Goal: Task Accomplishment & Management: Manage account settings

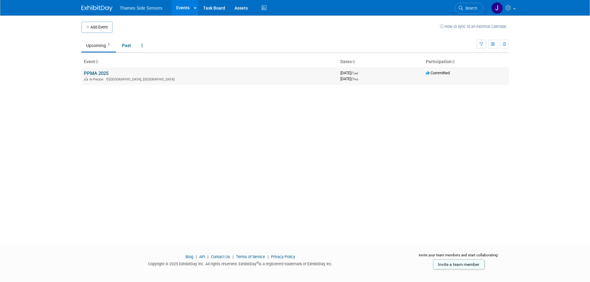
click at [99, 75] on link "PPMA 2025" at bounding box center [96, 74] width 24 height 6
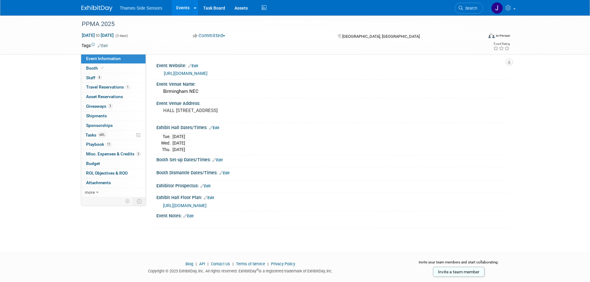
click at [222, 159] on link "Edit" at bounding box center [217, 160] width 10 height 4
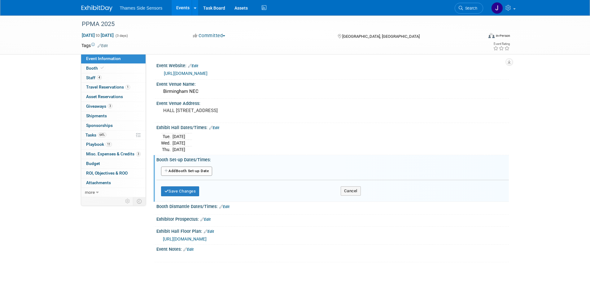
click at [199, 172] on button "Add Another Booth Set-up Date" at bounding box center [186, 171] width 51 height 9
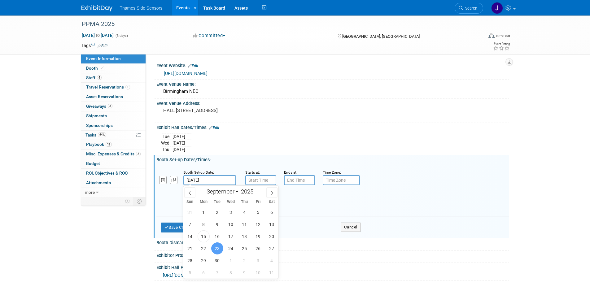
click at [197, 182] on input "Sep 23, 2025" at bounding box center [209, 180] width 53 height 10
click at [202, 253] on span "22" at bounding box center [204, 249] width 12 height 12
type input "Sep 22, 2025"
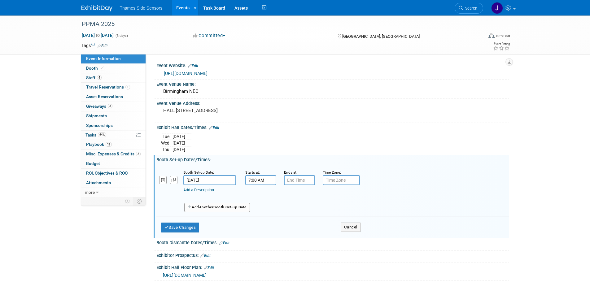
click at [269, 179] on input "7:00 AM" at bounding box center [260, 180] width 31 height 10
click at [260, 223] on span at bounding box center [259, 222] width 11 height 11
click at [261, 197] on span at bounding box center [259, 195] width 11 height 11
type input "8:00 AM"
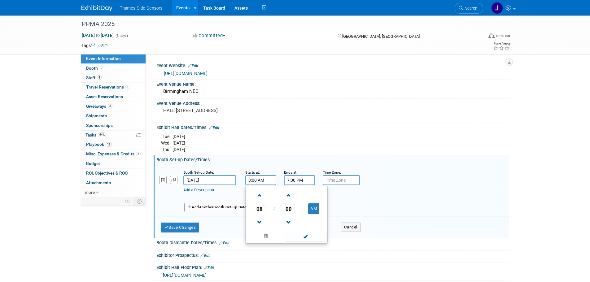
click at [301, 182] on input "7:00 PM" at bounding box center [299, 180] width 31 height 10
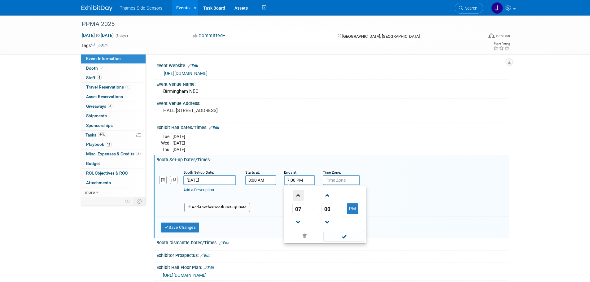
click at [301, 196] on span at bounding box center [298, 195] width 11 height 11
type input "10:00 PM"
click at [261, 193] on div "Booth Set-up Date: Sep 22, 2025 Starts at: 8:00 AM Ends at: 10:00 PM 10 : 00 PM…" at bounding box center [332, 182] width 354 height 32
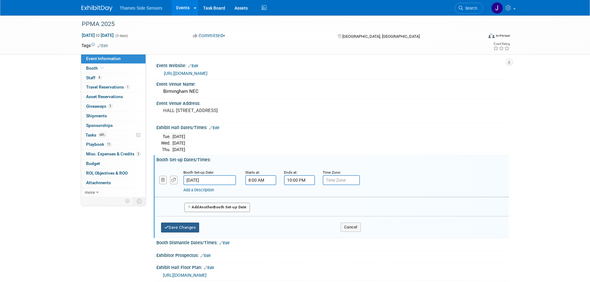
click at [194, 225] on button "Save Changes" at bounding box center [180, 228] width 38 height 10
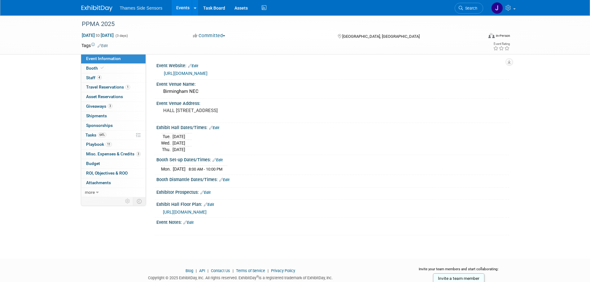
click at [215, 129] on link "Edit" at bounding box center [214, 128] width 10 height 4
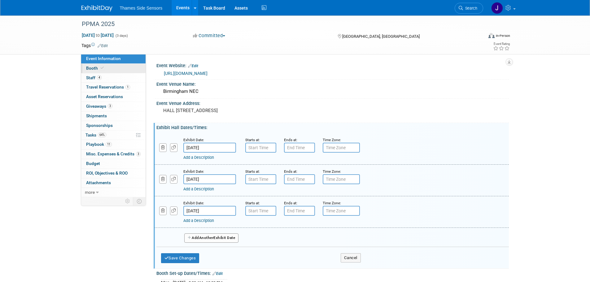
click at [116, 68] on link "Booth" at bounding box center [113, 68] width 64 height 9
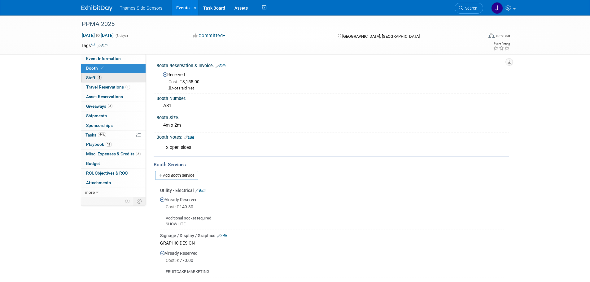
click at [122, 80] on link "4 Staff 4" at bounding box center [113, 77] width 64 height 9
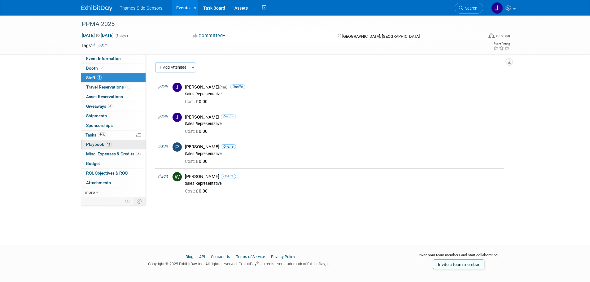
click at [117, 146] on link "11 Playbook 11" at bounding box center [113, 144] width 64 height 9
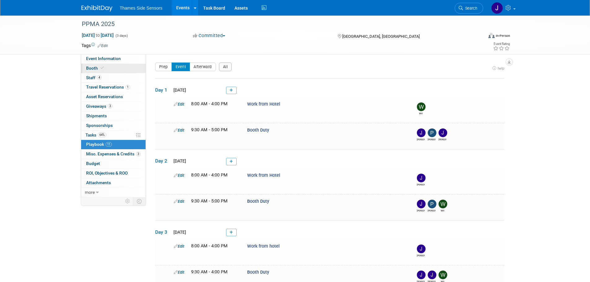
click at [103, 68] on span at bounding box center [102, 68] width 6 height 5
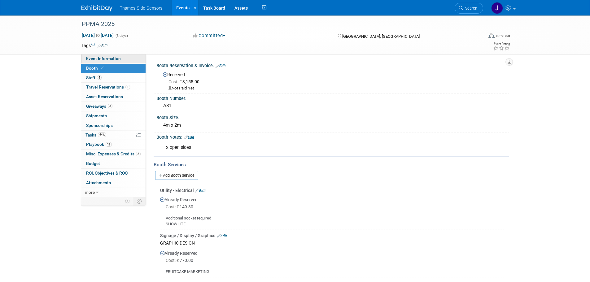
click at [99, 57] on span "Event Information" at bounding box center [103, 58] width 35 height 5
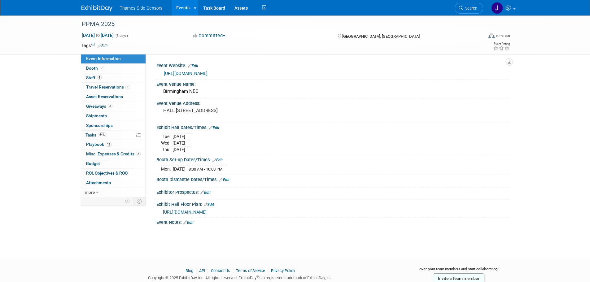
click at [214, 129] on link "Edit" at bounding box center [214, 128] width 10 height 4
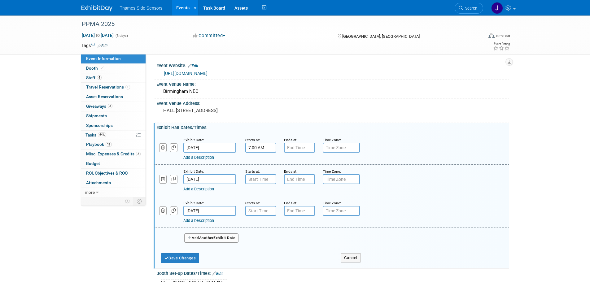
click at [267, 149] on input "7:00 AM" at bounding box center [260, 148] width 31 height 10
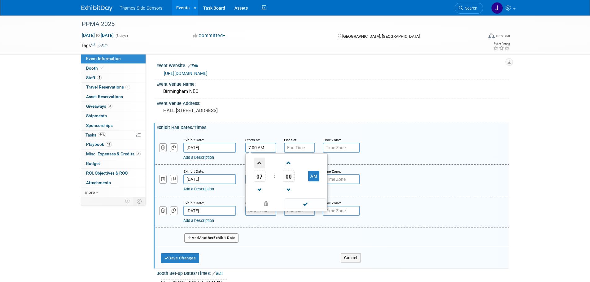
click at [262, 163] on span at bounding box center [259, 163] width 11 height 11
click at [262, 162] on span at bounding box center [259, 163] width 11 height 11
click at [287, 163] on span at bounding box center [288, 163] width 11 height 11
click at [289, 175] on span "01" at bounding box center [289, 176] width 12 height 11
click at [299, 182] on td "30" at bounding box center [297, 180] width 20 height 17
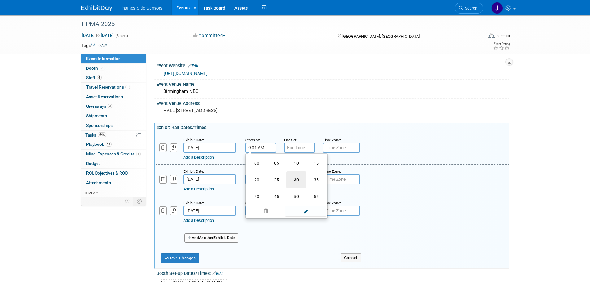
type input "9:30 AM"
click at [299, 146] on input "7:00 PM" at bounding box center [299, 148] width 31 height 10
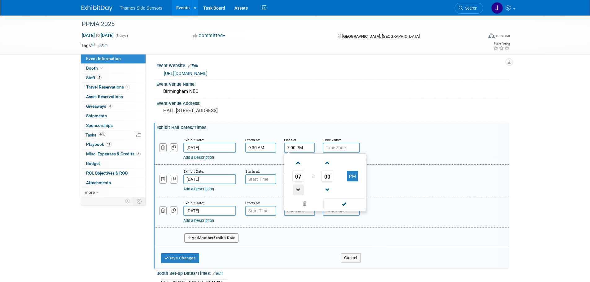
click at [297, 188] on span at bounding box center [298, 190] width 11 height 11
click at [298, 188] on span at bounding box center [298, 190] width 11 height 11
type input "5:00 PM"
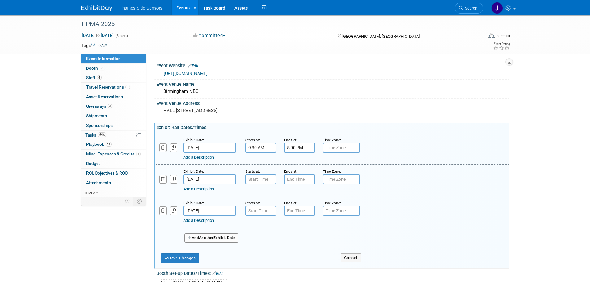
click at [307, 130] on div "Exhibit Date: Sep 23, 2025 Starts at: 9:30 AM Ends at: 5:00 PM Time Zone: Apply…" at bounding box center [332, 198] width 352 height 137
click at [259, 180] on input "7:00 AM" at bounding box center [260, 179] width 31 height 10
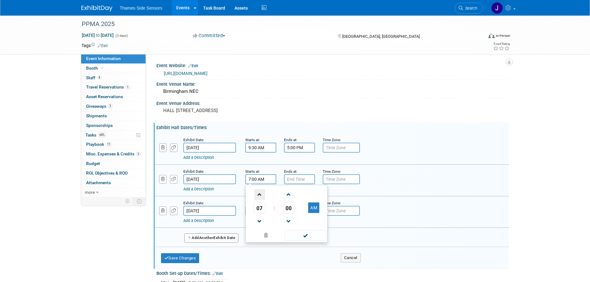
click at [260, 193] on span at bounding box center [259, 194] width 11 height 11
drag, startPoint x: 260, startPoint y: 193, endPoint x: 273, endPoint y: 194, distance: 13.0
click at [260, 192] on span at bounding box center [259, 194] width 11 height 11
click at [287, 204] on span "00" at bounding box center [289, 207] width 12 height 11
click at [296, 215] on td "30" at bounding box center [297, 211] width 20 height 17
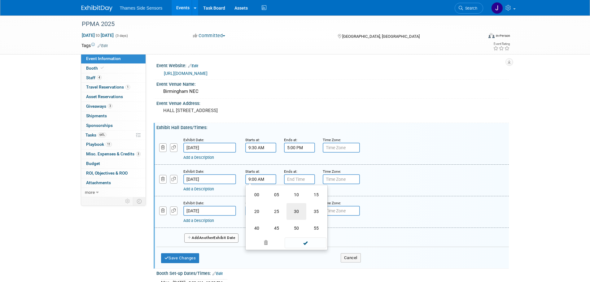
type input "9:30 AM"
click at [303, 178] on input "7:00 PM" at bounding box center [299, 179] width 31 height 10
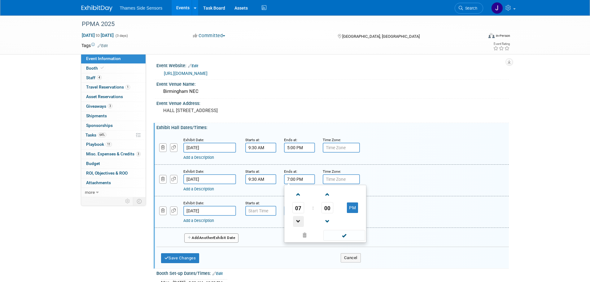
click at [295, 220] on span at bounding box center [298, 221] width 11 height 11
type input "5:00 PM"
click at [262, 191] on div "Add a Description" at bounding box center [315, 189] width 265 height 6
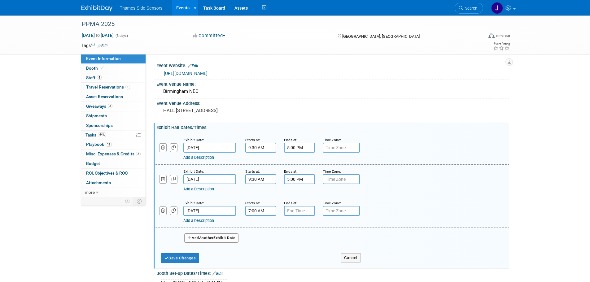
click at [254, 210] on input "7:00 AM" at bounding box center [260, 211] width 31 height 10
click at [263, 227] on span at bounding box center [259, 226] width 11 height 11
click at [264, 227] on span at bounding box center [259, 226] width 11 height 11
click at [287, 241] on span "00" at bounding box center [289, 239] width 12 height 11
click at [296, 241] on td "30" at bounding box center [297, 243] width 20 height 17
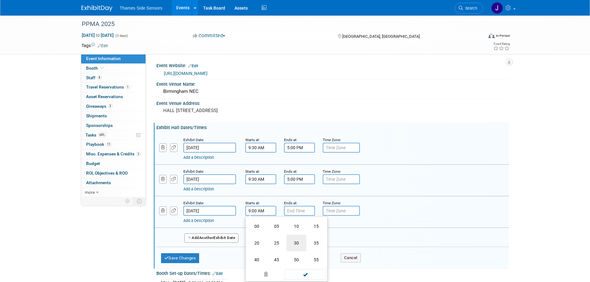
type input "9:30 AM"
click at [300, 209] on input "7:00 PM" at bounding box center [299, 211] width 31 height 10
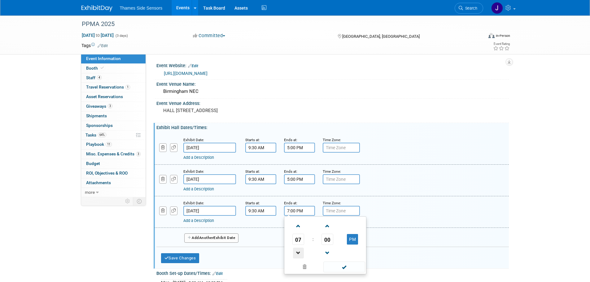
click at [302, 254] on span at bounding box center [298, 253] width 11 height 11
type input "4:00 PM"
click at [386, 229] on div "Add Another Exhibit Date" at bounding box center [332, 236] width 352 height 16
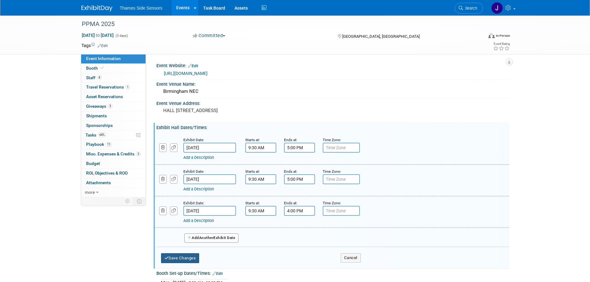
click at [187, 258] on button "Save Changes" at bounding box center [180, 258] width 38 height 10
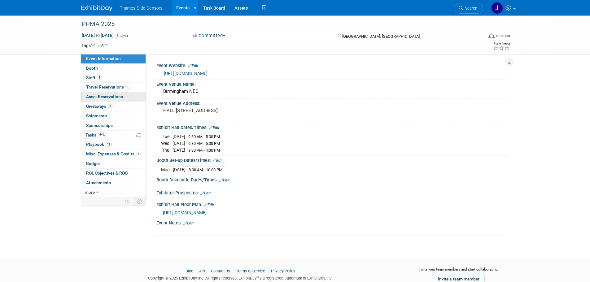
click at [104, 98] on span "Asset Reservations 0" at bounding box center [104, 96] width 37 height 5
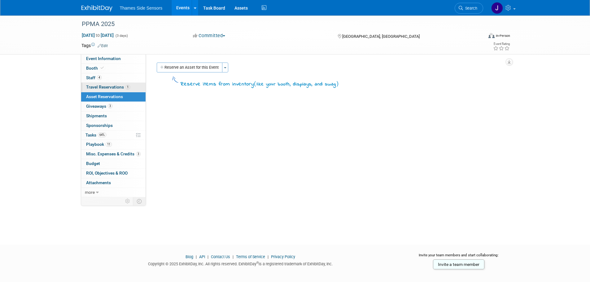
click at [122, 88] on span "Travel Reservations 1" at bounding box center [108, 87] width 44 height 5
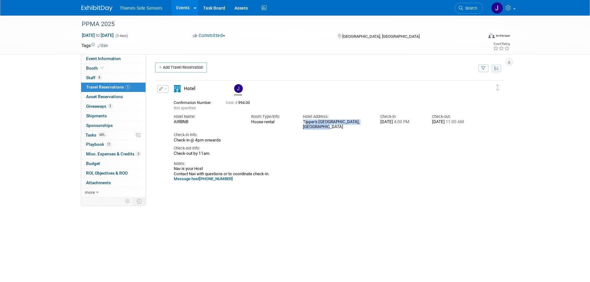
drag, startPoint x: 310, startPoint y: 128, endPoint x: 303, endPoint y: 122, distance: 9.0
click at [303, 122] on div "Tipper's Hill Ln, Coventry CV7 8DJ, UK" at bounding box center [337, 125] width 68 height 11
copy div "Tipper's Hill Ln, Coventry CV7 8DJ, UK"
drag, startPoint x: 348, startPoint y: 123, endPoint x: 358, endPoint y: 125, distance: 9.5
click at [349, 123] on div "Tipper's Hill Ln, Coventry CV7 8DJ, UK" at bounding box center [337, 125] width 68 height 11
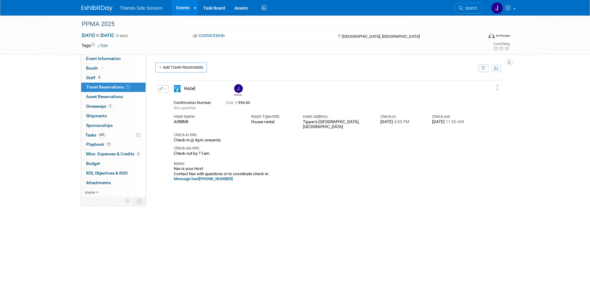
drag, startPoint x: 365, startPoint y: 124, endPoint x: 358, endPoint y: 123, distance: 7.4
click at [358, 123] on div "Tipper's Hill Ln, Coventry CV7 8DJ, UK" at bounding box center [337, 125] width 68 height 11
drag, startPoint x: 348, startPoint y: 122, endPoint x: 367, endPoint y: 123, distance: 19.2
click at [367, 123] on div "Tipper's Hill Ln, Coventry CV7 8DJ, UK" at bounding box center [337, 125] width 68 height 11
copy div "CV7 8DJ,"
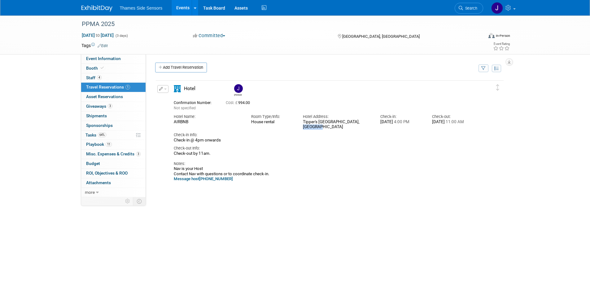
click at [314, 128] on div "Tipper's Hill Ln, Coventry CV7 8DJ, UK" at bounding box center [337, 125] width 68 height 11
drag, startPoint x: 303, startPoint y: 124, endPoint x: 365, endPoint y: 123, distance: 61.3
click at [365, 123] on div "Tipper's Hill Ln, Coventry CV7 8DJ, UK" at bounding box center [337, 125] width 68 height 11
copy div "Tipper's Hill Ln, Coventry CV7 8DJ"
